Goal: Task Accomplishment & Management: Manage account settings

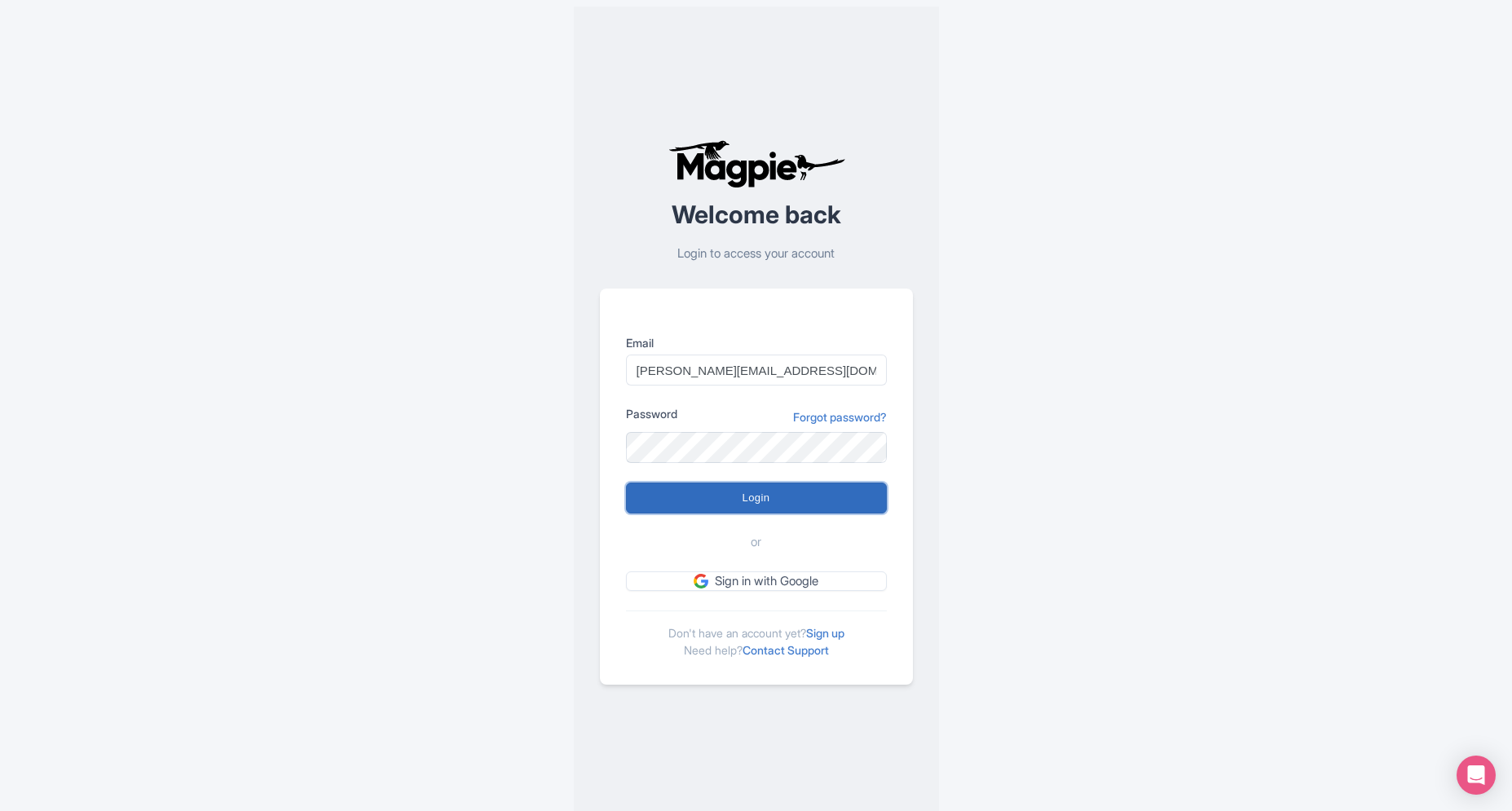
click at [816, 498] on input "Login" at bounding box center [757, 497] width 261 height 31
type input "Logging in..."
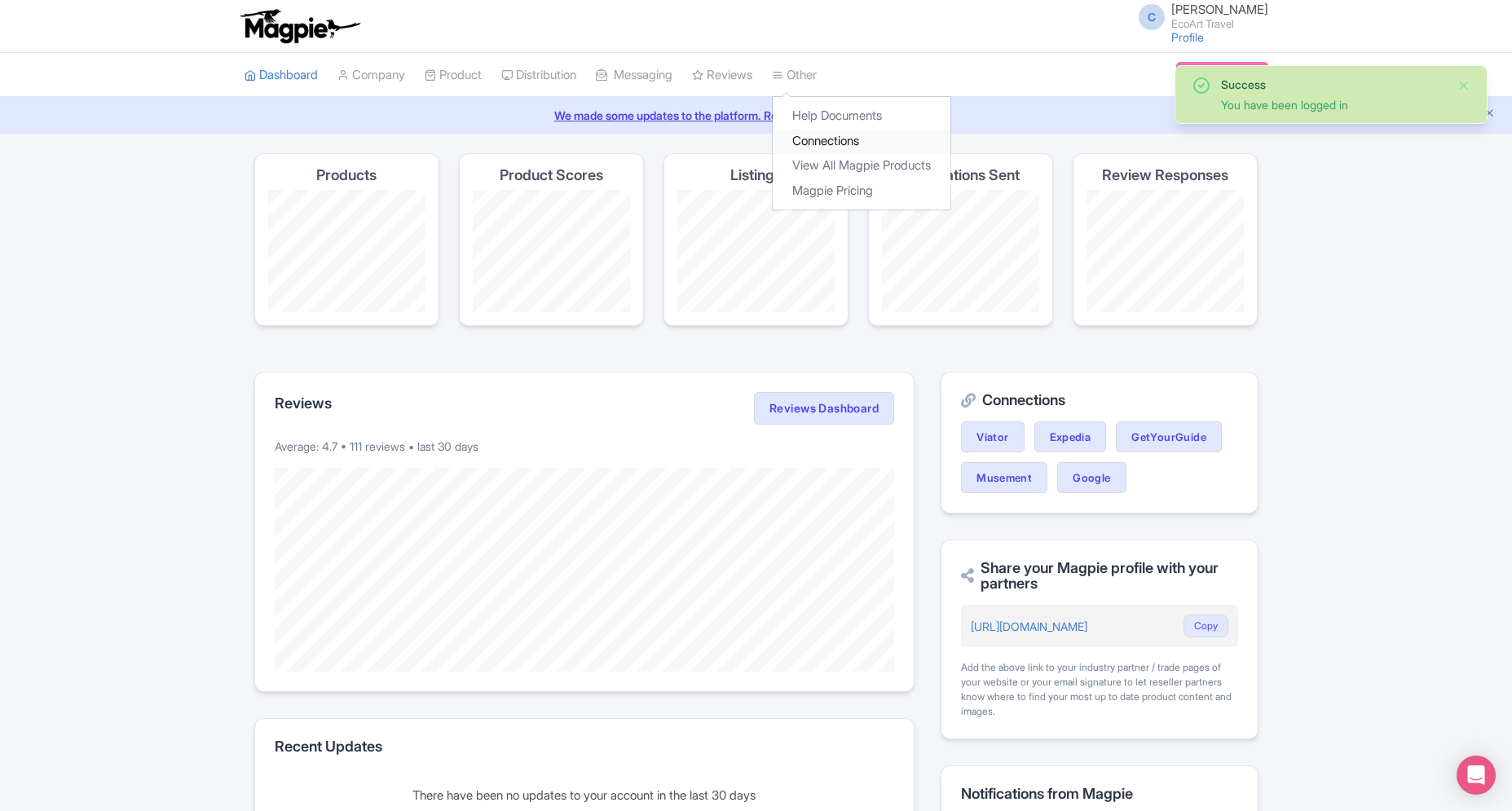
click at [820, 135] on link "Connections" at bounding box center [862, 141] width 178 height 25
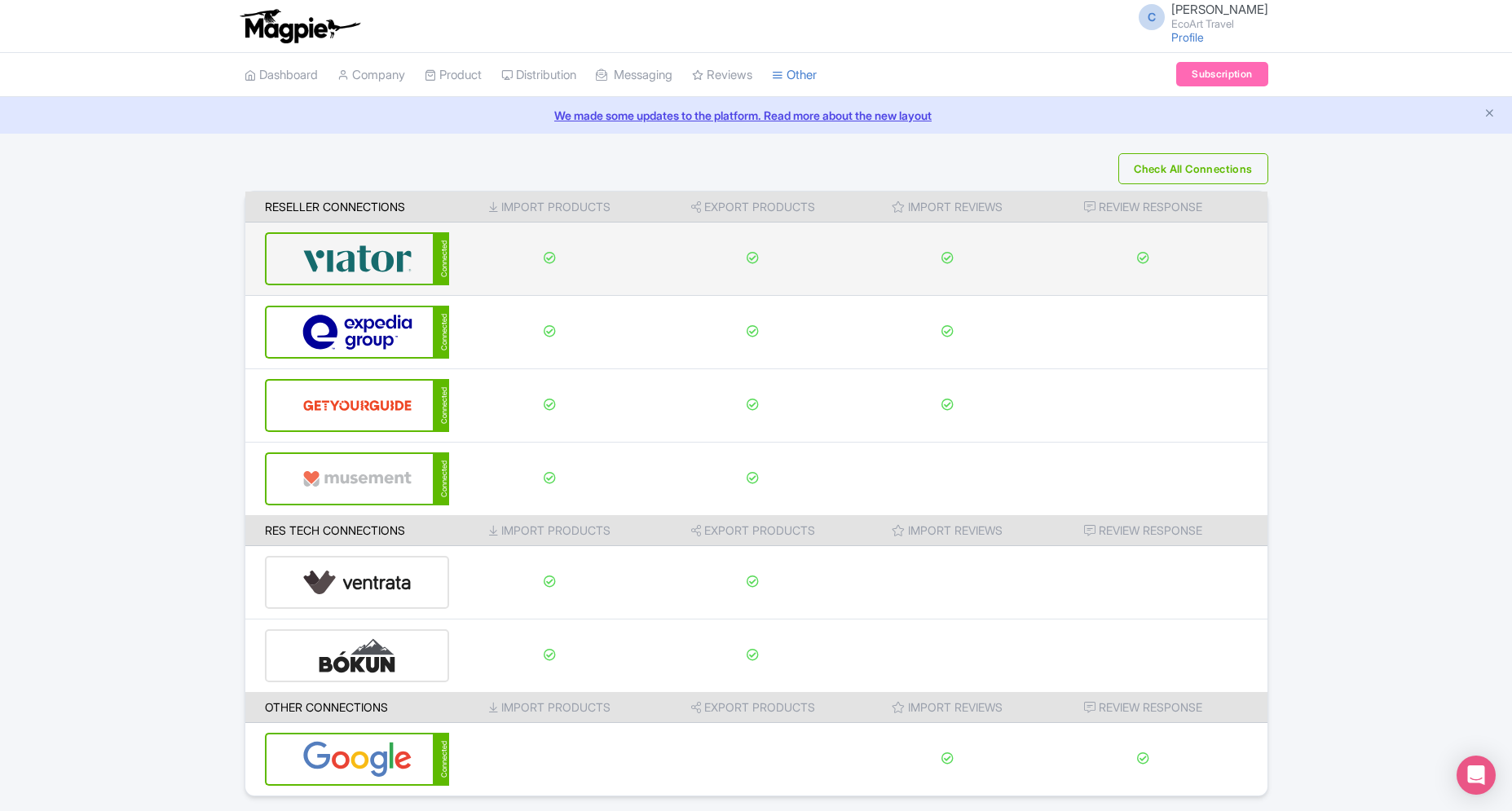
click at [401, 252] on img at bounding box center [357, 258] width 110 height 50
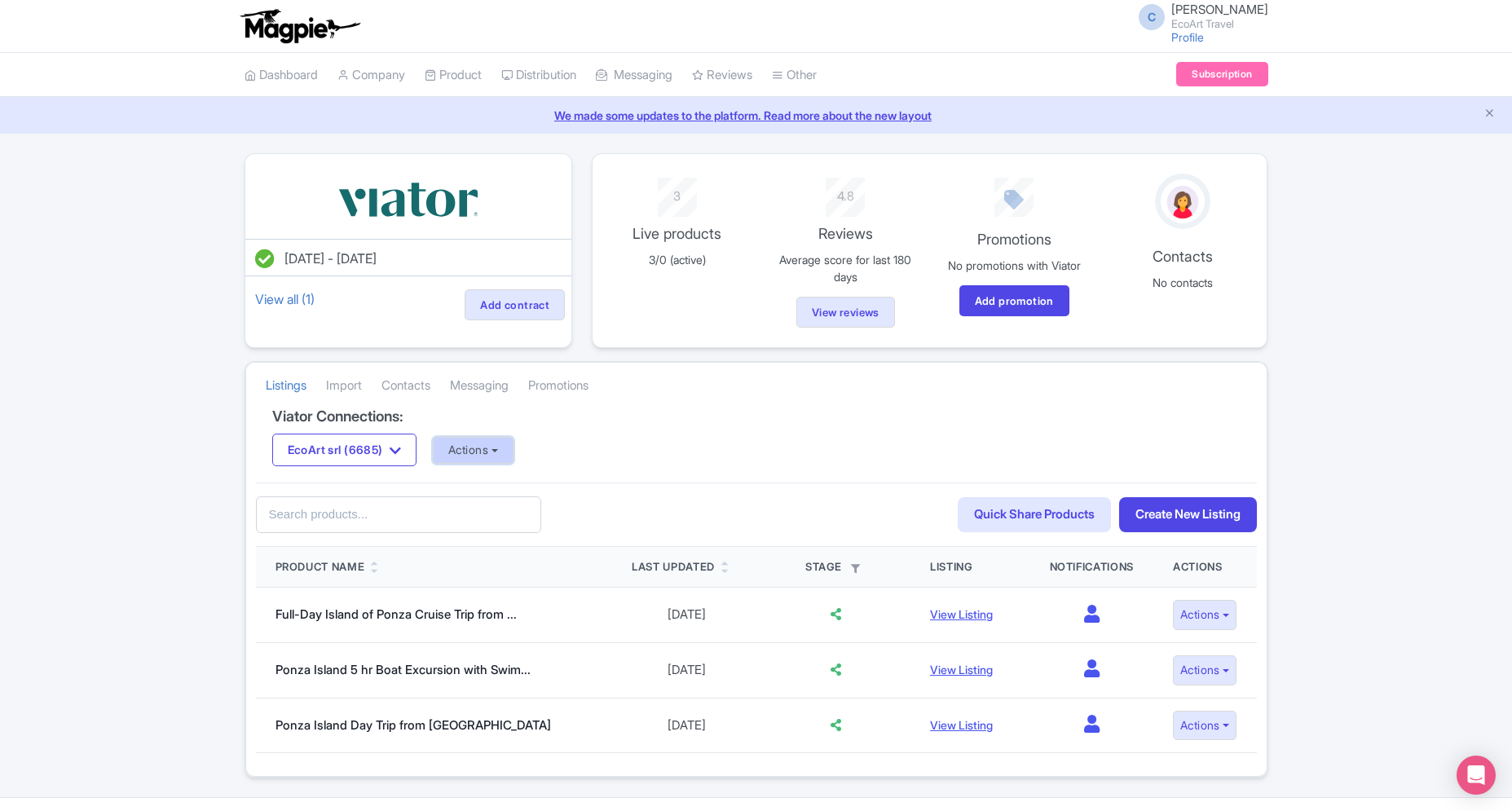
click at [482, 461] on button "Actions" at bounding box center [473, 450] width 81 height 27
click at [405, 461] on button "EcoArt srl (6685)" at bounding box center [344, 449] width 145 height 33
click at [398, 502] on link "EcoArt Travel (6700)" at bounding box center [350, 507] width 155 height 25
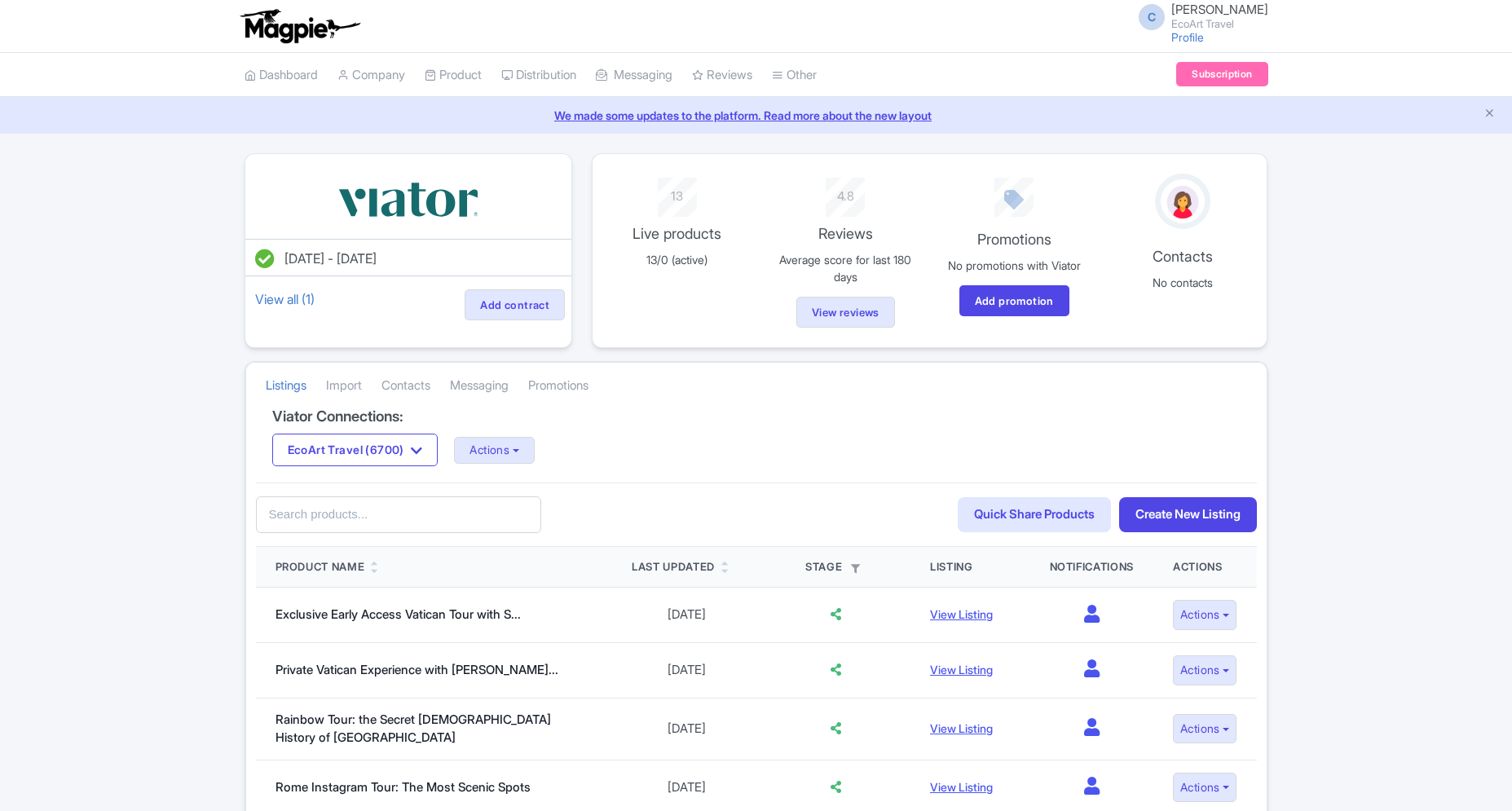
click at [483, 453] on button "Actions" at bounding box center [494, 450] width 81 height 27
click at [493, 490] on link "Update Connection" at bounding box center [559, 486] width 208 height 25
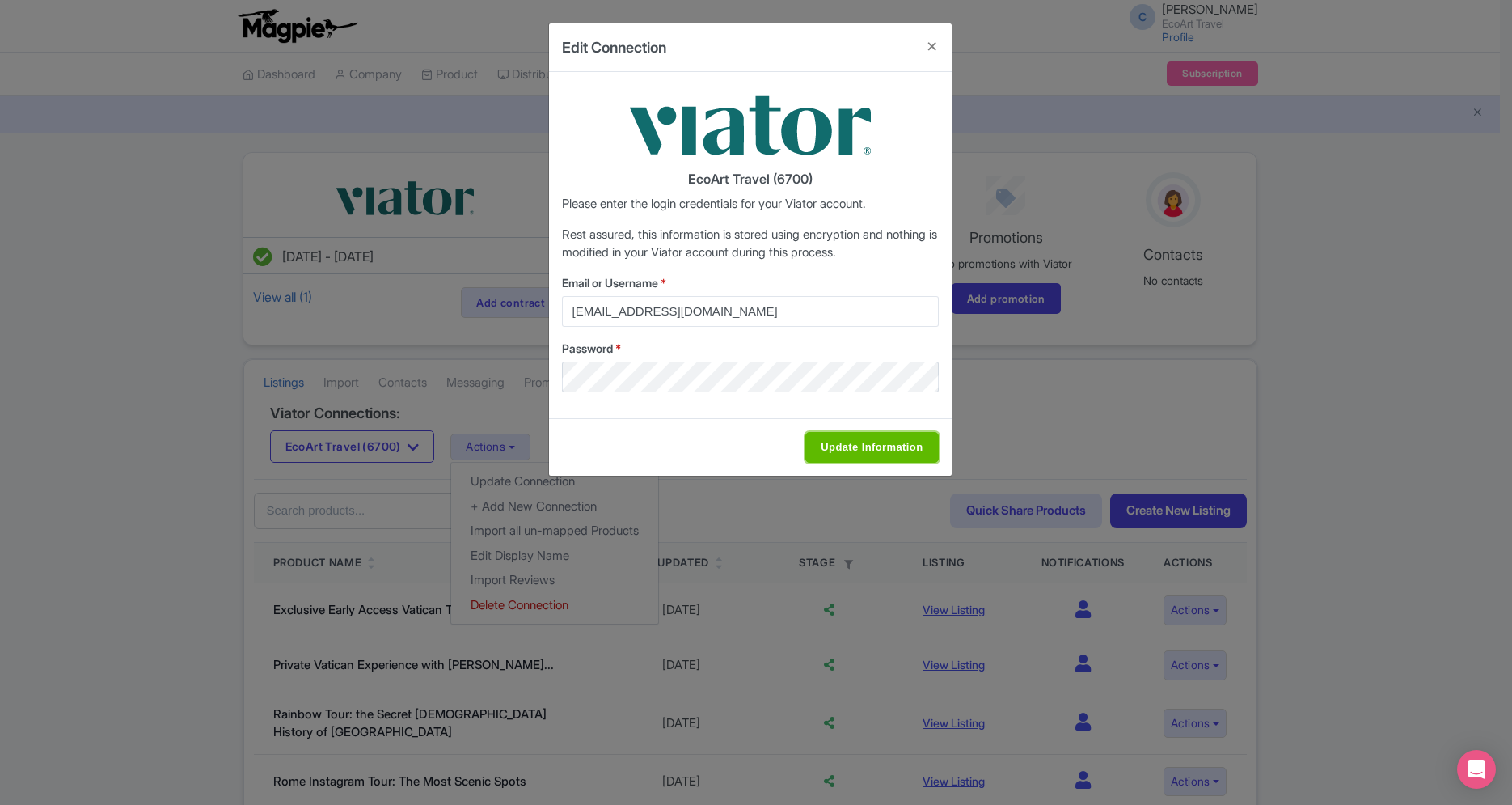
click at [858, 461] on input "Update Information" at bounding box center [871, 447] width 132 height 31
type input "Saving..."
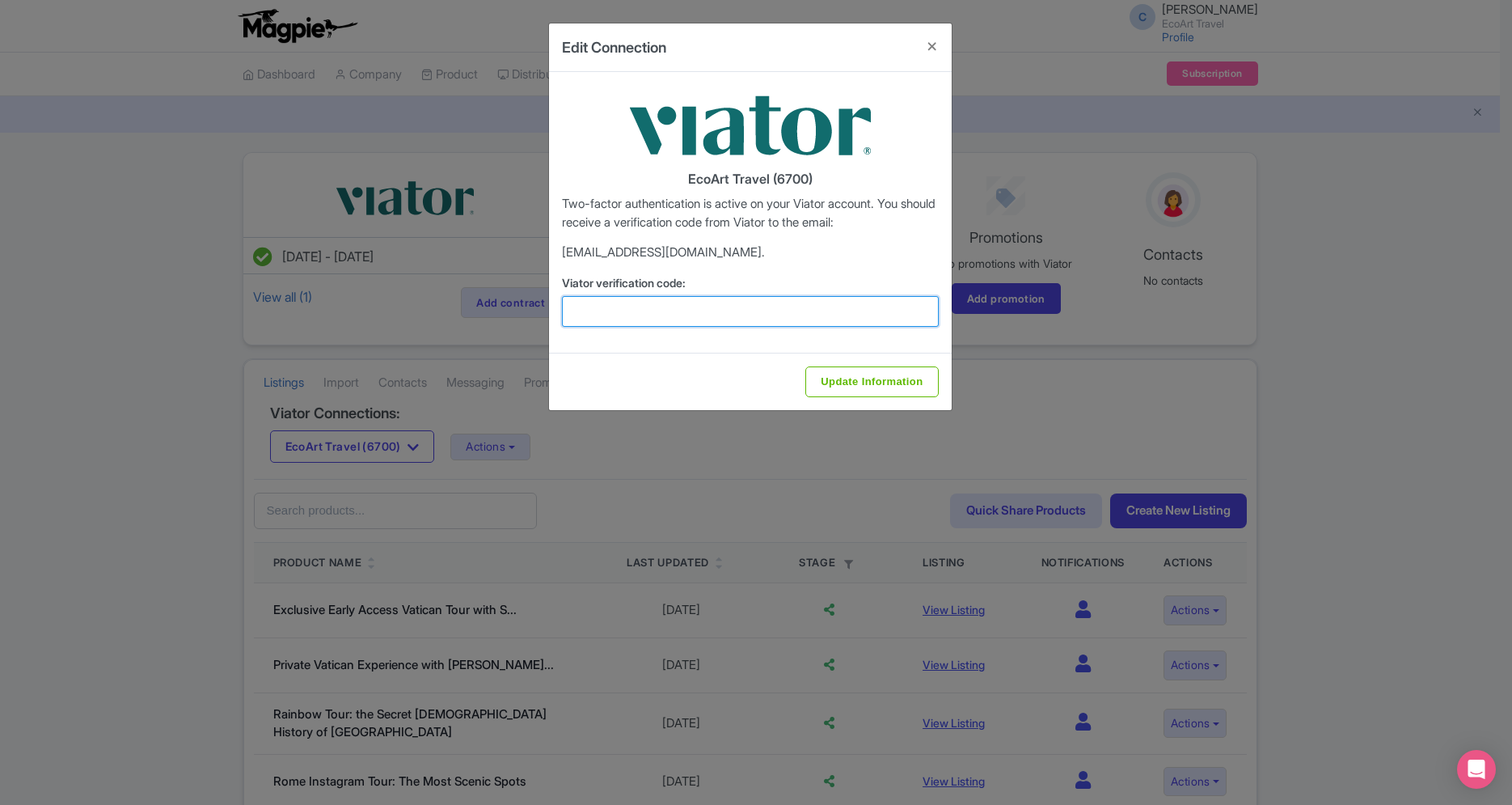
click at [744, 301] on input "Viator verification code:" at bounding box center [750, 311] width 377 height 31
paste input "717430"
type input "717430"
click at [805, 366] on input "Update Information" at bounding box center [871, 381] width 132 height 31
type input "Update Information"
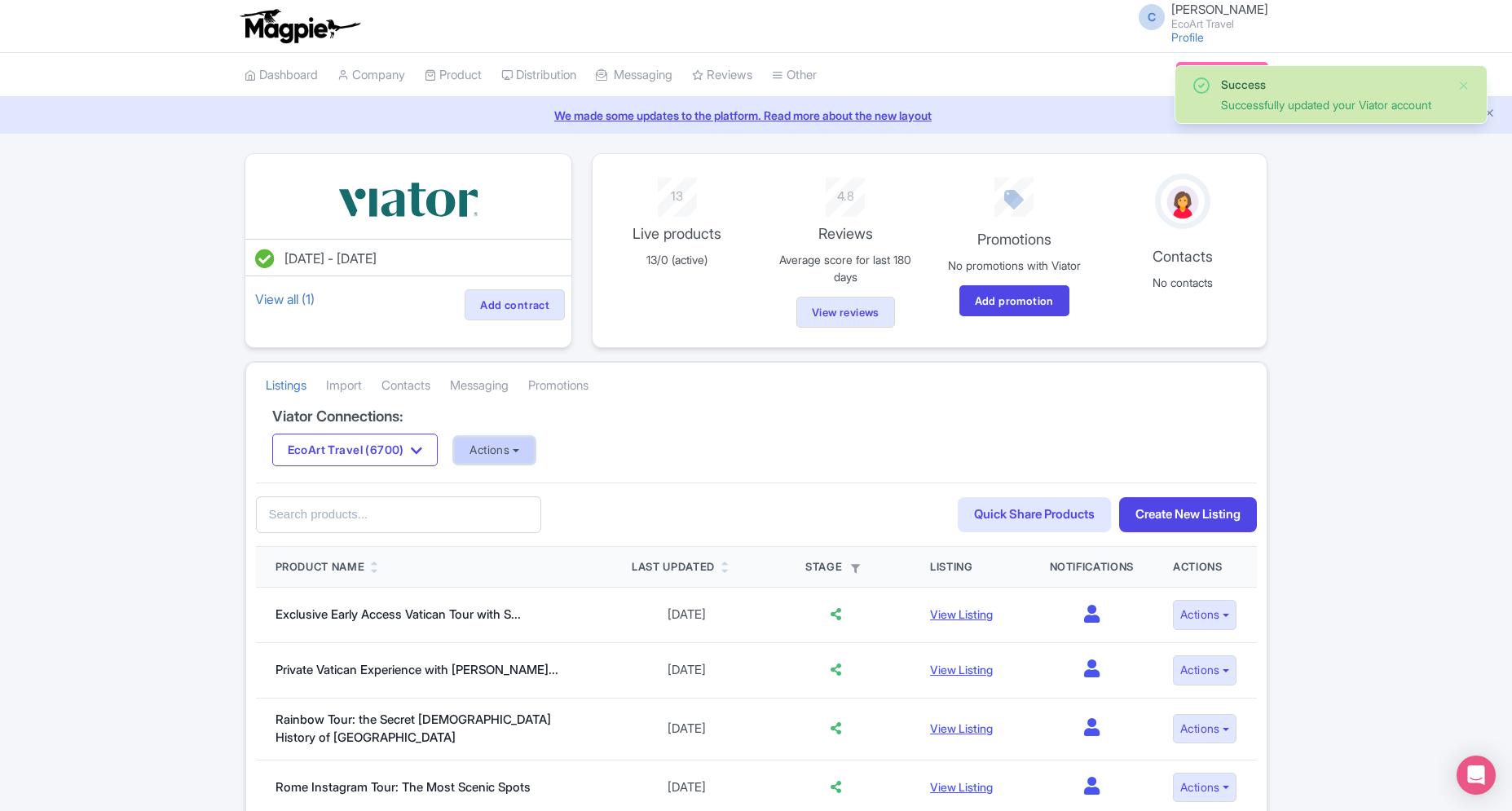
click at [505, 449] on button "Actions" at bounding box center [494, 450] width 81 height 27
click at [523, 586] on link "Import Reviews" at bounding box center [559, 584] width 208 height 25
